Goal: Task Accomplishment & Management: Manage account settings

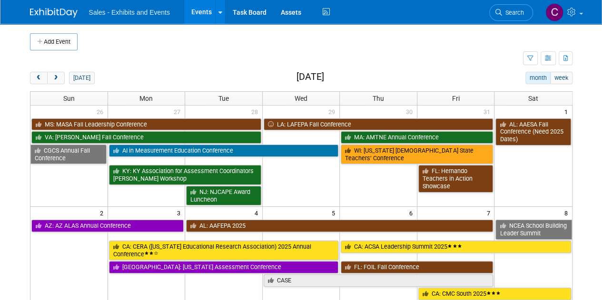
click at [33, 79] on button "prev" at bounding box center [39, 78] width 18 height 12
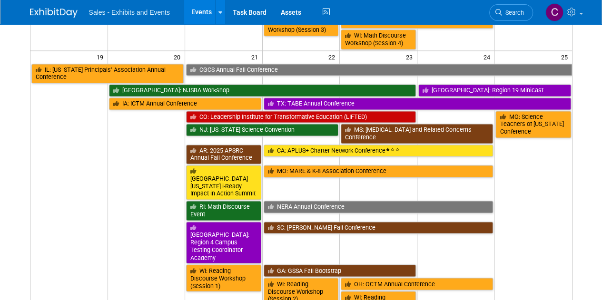
scroll to position [568, 0]
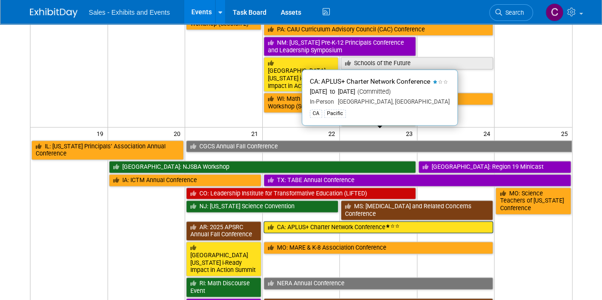
click at [294, 221] on link "CA: APLUS+ Charter Network Conference" at bounding box center [378, 227] width 230 height 12
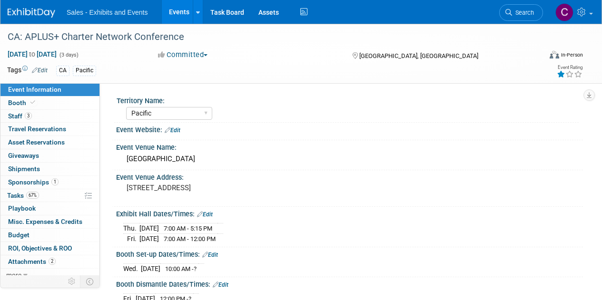
select select "Pacific"
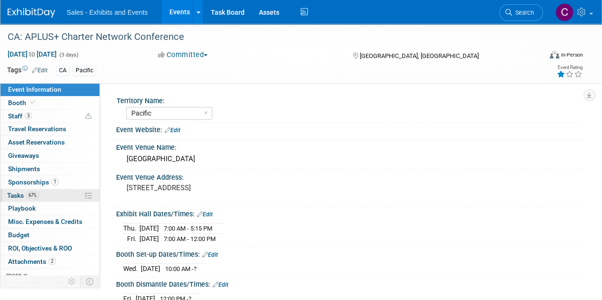
click at [19, 194] on span "Tasks 67%" at bounding box center [23, 196] width 32 height 8
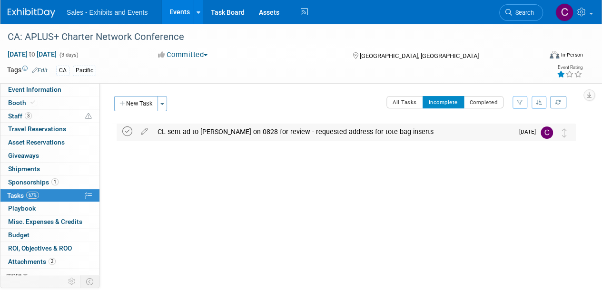
click at [123, 135] on icon at bounding box center [127, 132] width 10 height 10
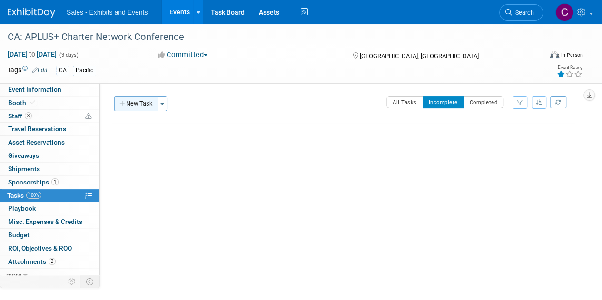
click at [144, 103] on button "New Task" at bounding box center [136, 103] width 44 height 15
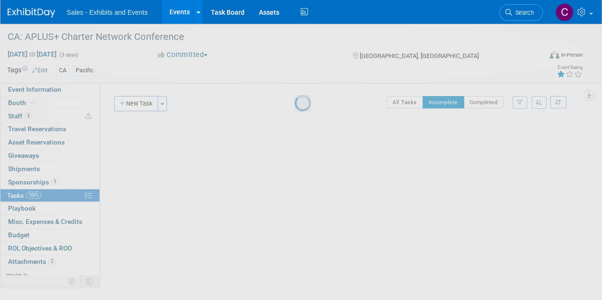
select select "7"
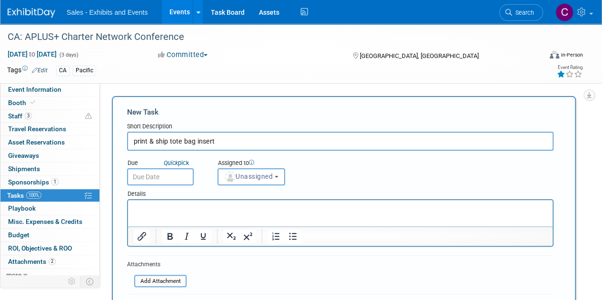
type input "print & ship tote bag insert"
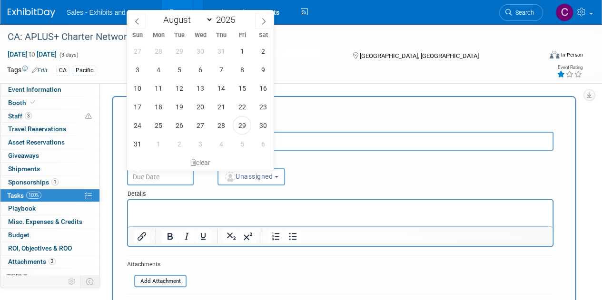
click at [145, 173] on input "text" at bounding box center [160, 176] width 67 height 17
click at [182, 146] on span "2" at bounding box center [179, 144] width 19 height 19
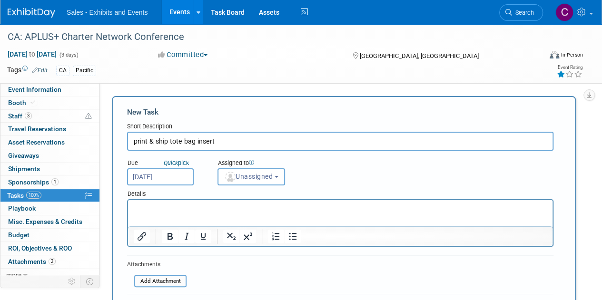
click at [183, 174] on input "Sep 2, 2025" at bounding box center [160, 176] width 67 height 17
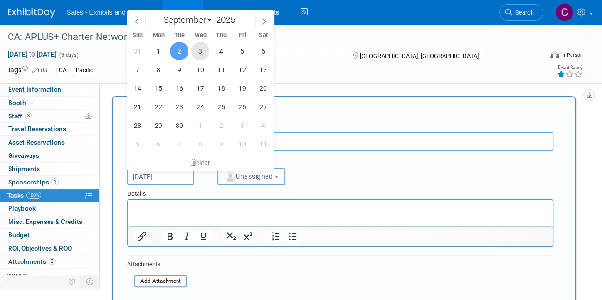
click at [200, 48] on span "3" at bounding box center [200, 51] width 19 height 19
type input "Sep 3, 2025"
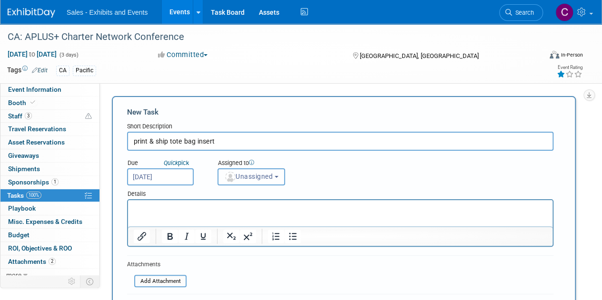
click at [232, 183] on button "Unassigned" at bounding box center [251, 176] width 68 height 17
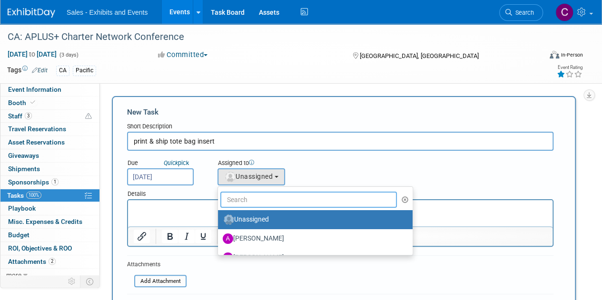
click at [245, 204] on input "text" at bounding box center [308, 200] width 176 height 16
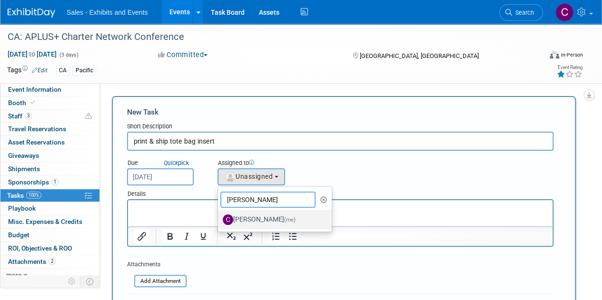
type input "christine"
click at [251, 222] on label "Christine Lurz (me)" at bounding box center [272, 219] width 99 height 15
click at [219, 222] on input "Christine Lurz (me)" at bounding box center [216, 218] width 6 height 6
select select "a9e3834d-668b-4315-a5d4-069993be606a"
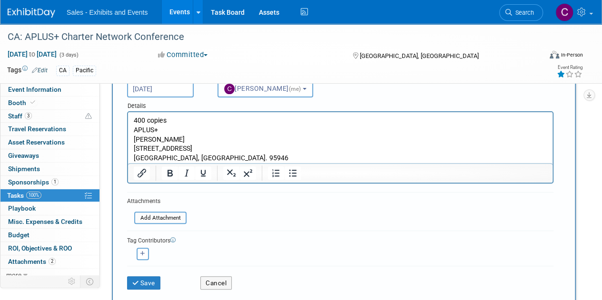
scroll to position [171, 0]
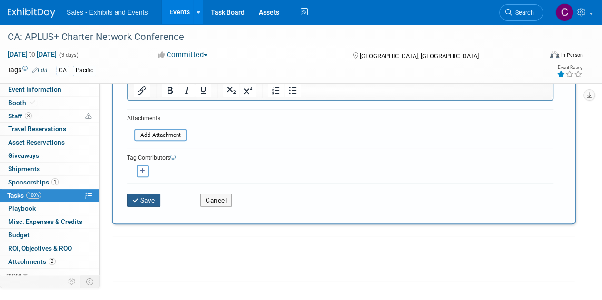
click at [152, 196] on button "Save" at bounding box center [143, 200] width 33 height 13
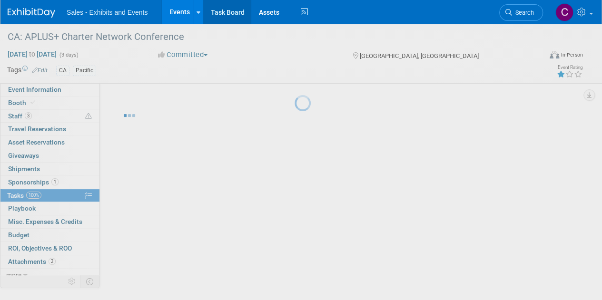
scroll to position [0, 0]
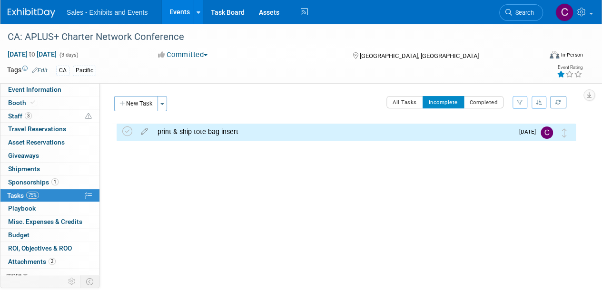
click at [166, 12] on link "Events" at bounding box center [179, 12] width 35 height 24
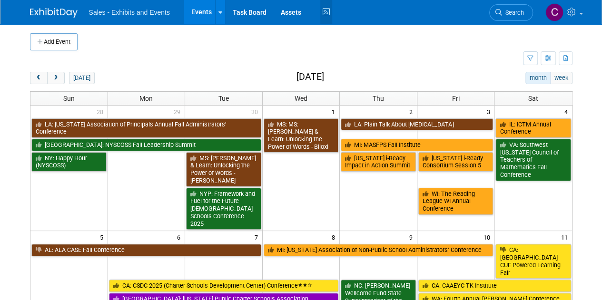
click at [324, 10] on icon at bounding box center [326, 12] width 12 height 15
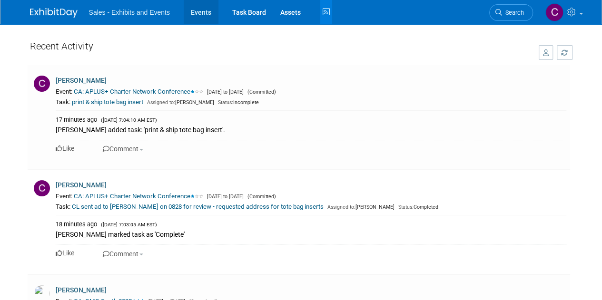
click at [199, 10] on link "Events" at bounding box center [201, 12] width 35 height 24
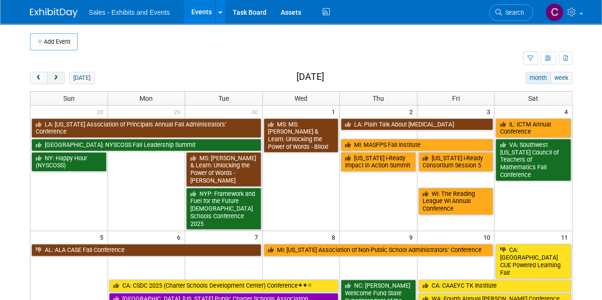
click at [60, 73] on button "next" at bounding box center [56, 78] width 18 height 12
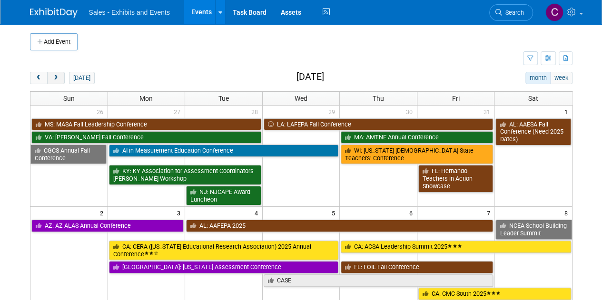
click at [60, 73] on button "next" at bounding box center [56, 78] width 18 height 12
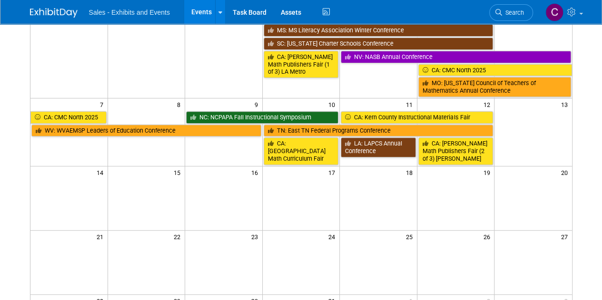
scroll to position [158, 0]
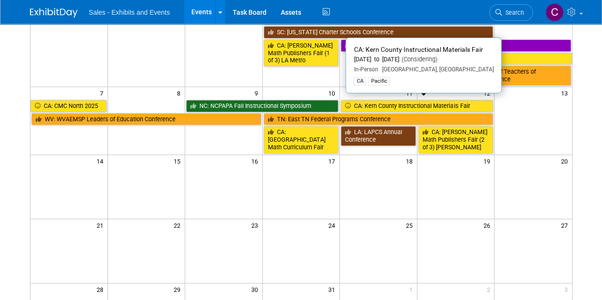
click at [370, 103] on link "CA: Kern County Instructional Materials Fair" at bounding box center [417, 106] width 152 height 12
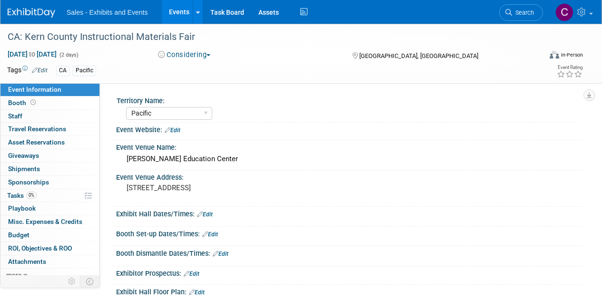
select select "Pacific"
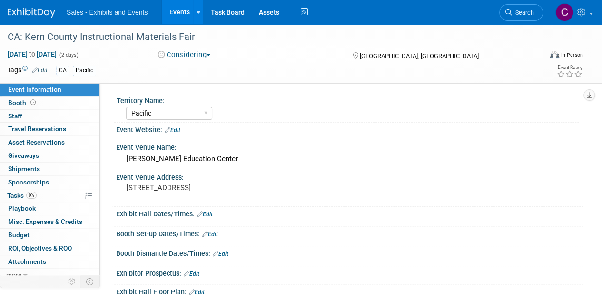
click at [190, 58] on button "Considering" at bounding box center [184, 55] width 59 height 10
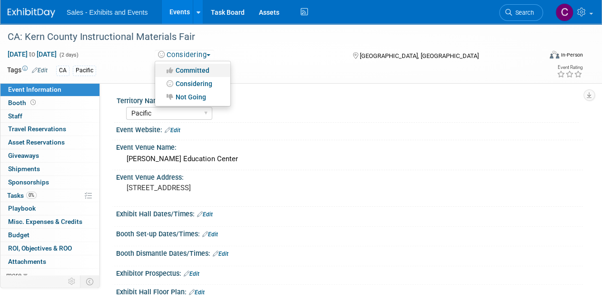
click at [184, 75] on link "Committed" at bounding box center [192, 70] width 75 height 13
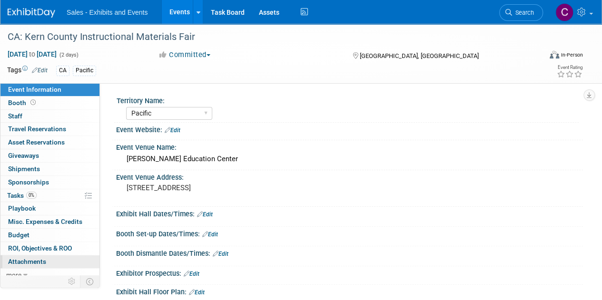
click at [50, 258] on link "0 Attachments 0" at bounding box center [49, 261] width 99 height 13
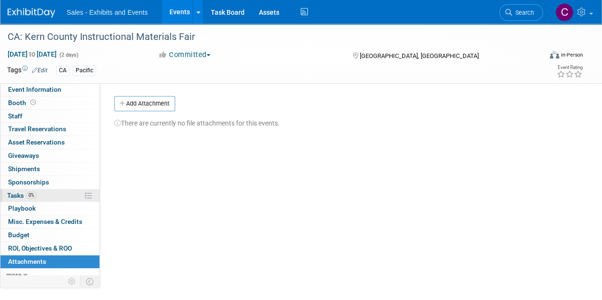
click at [17, 196] on span "Tasks 0%" at bounding box center [21, 196] width 29 height 8
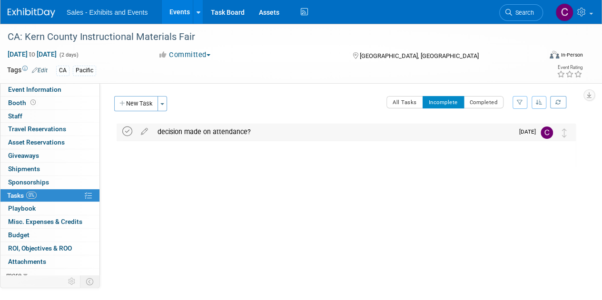
click at [129, 135] on icon at bounding box center [127, 132] width 10 height 10
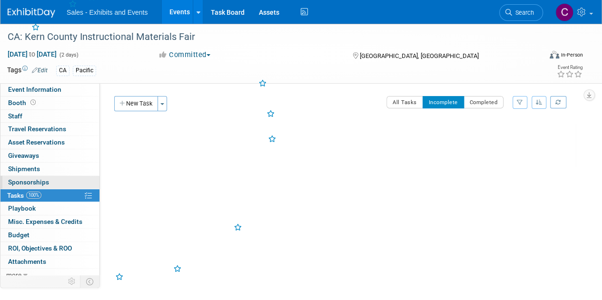
click at [21, 187] on link "0 Sponsorships 0" at bounding box center [49, 182] width 99 height 13
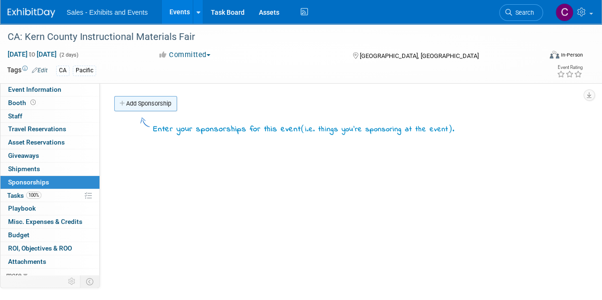
click at [154, 111] on div "Add Sponsorship" at bounding box center [347, 105] width 471 height 18
click at [154, 106] on link "Add Sponsorship" at bounding box center [145, 103] width 63 height 15
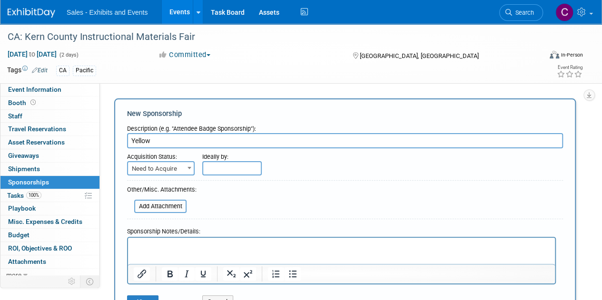
click at [180, 165] on span "Need to Acquire" at bounding box center [161, 168] width 66 height 13
click at [168, 145] on input "Yellow" at bounding box center [345, 140] width 436 height 15
type input "Yellow $1,250"
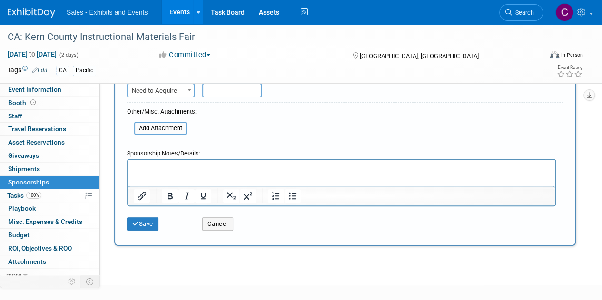
scroll to position [81, 0]
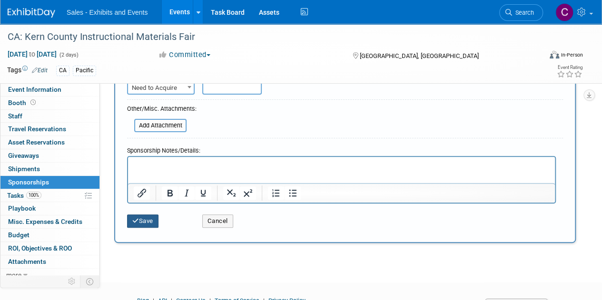
click at [157, 220] on button "Save" at bounding box center [142, 220] width 31 height 13
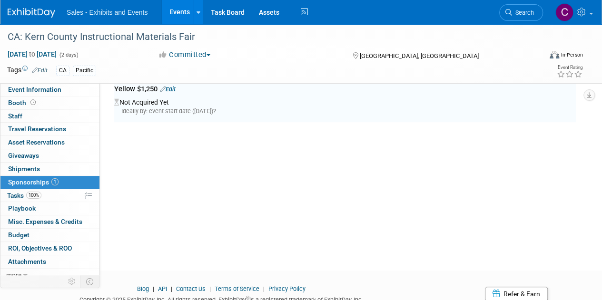
scroll to position [20, 0]
